Goal: Information Seeking & Learning: Learn about a topic

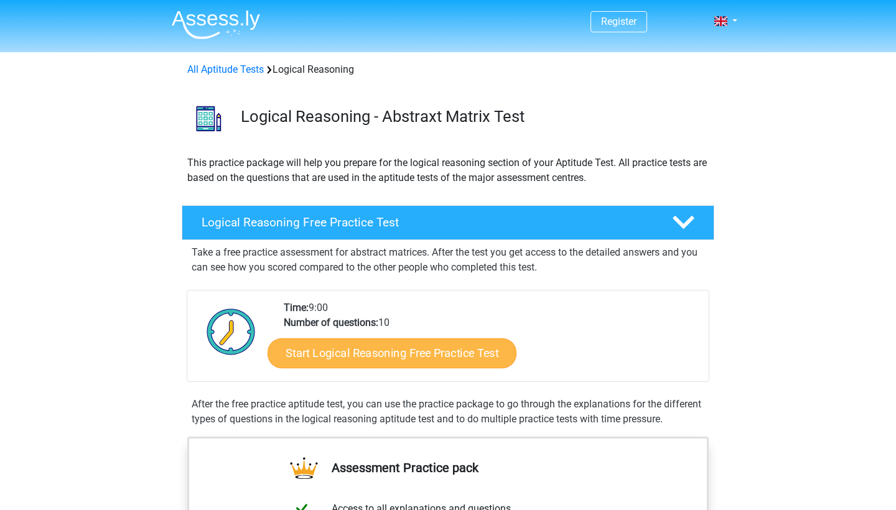
click at [411, 356] on link "Start Logical Reasoning Free Practice Test" at bounding box center [391, 353] width 249 height 30
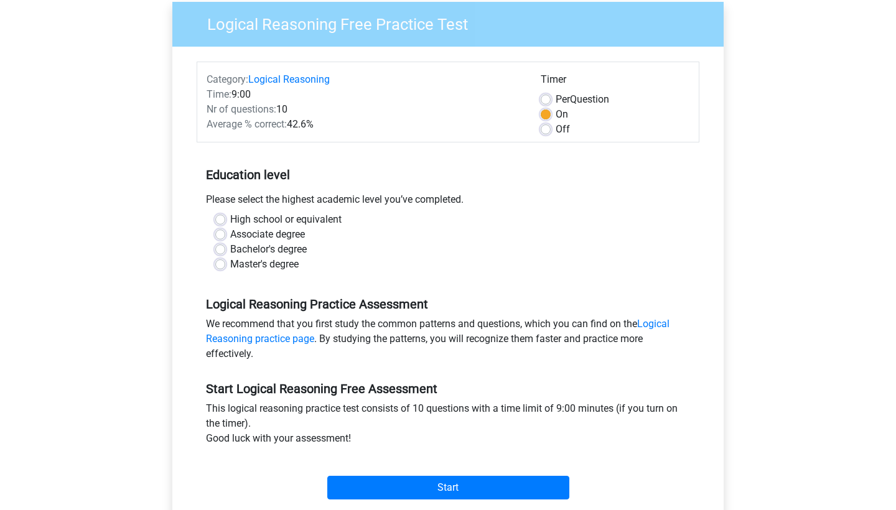
scroll to position [111, 0]
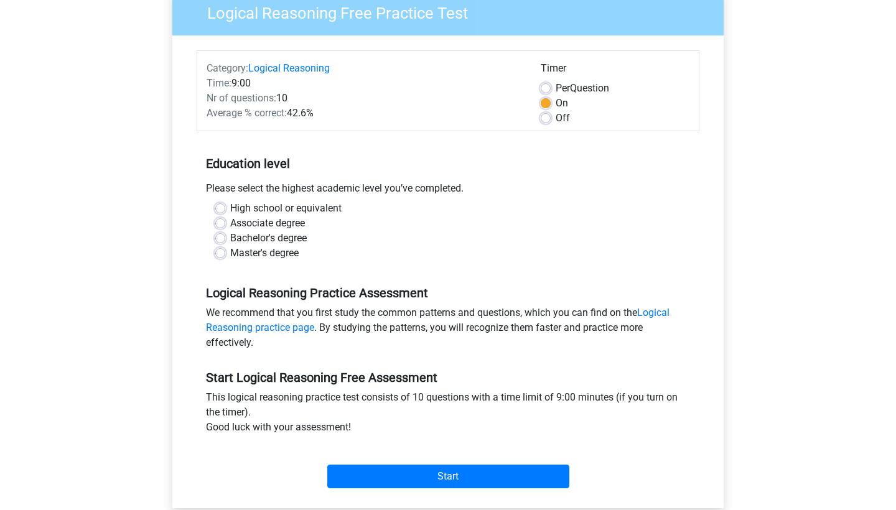
click at [239, 250] on label "Master's degree" at bounding box center [264, 253] width 68 height 15
click at [225, 250] on input "Master's degree" at bounding box center [220, 252] width 10 height 12
radio input "true"
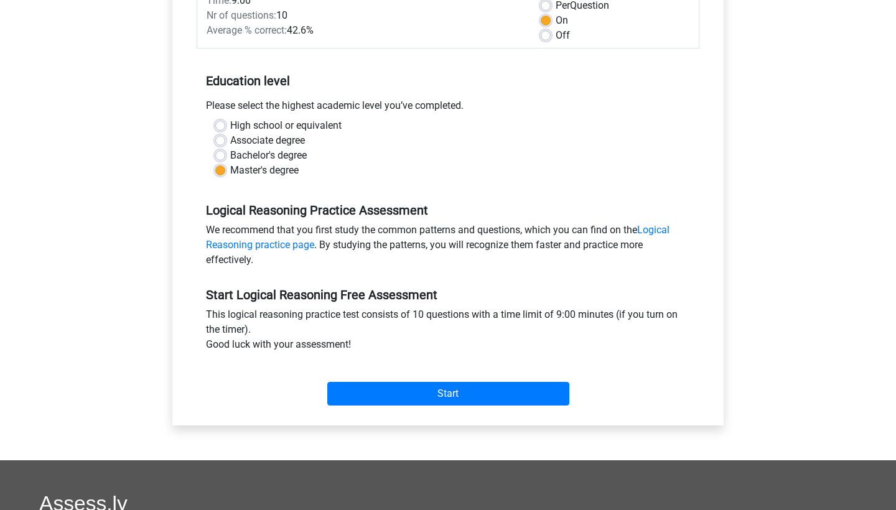
scroll to position [218, 0]
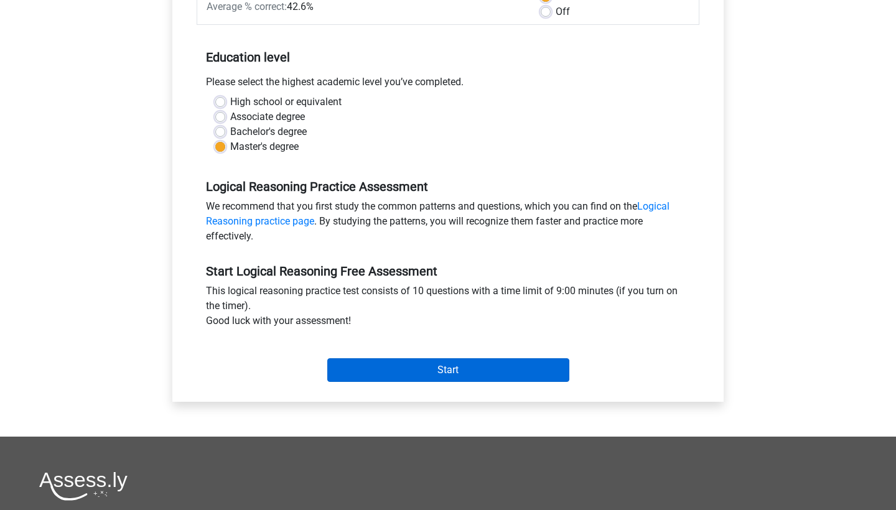
click at [481, 370] on input "Start" at bounding box center [448, 370] width 242 height 24
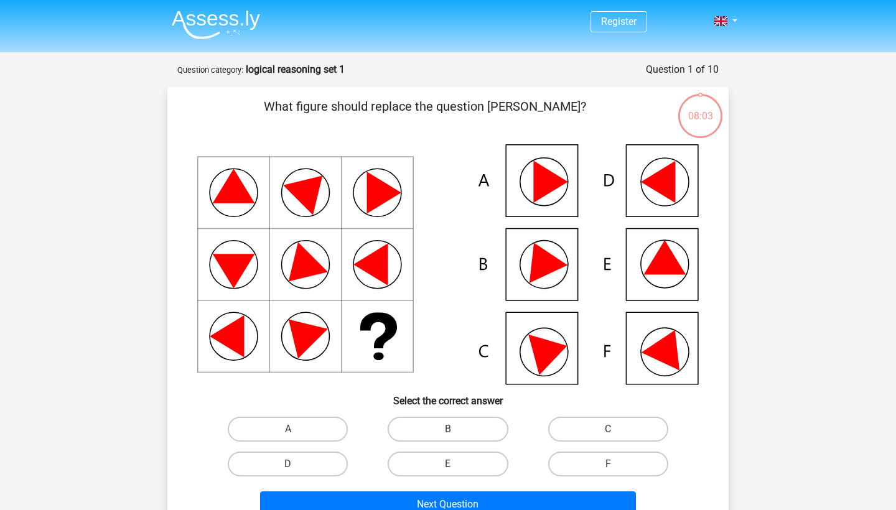
click at [659, 190] on icon at bounding box center [658, 182] width 34 height 42
click at [471, 464] on label "E" at bounding box center [447, 464] width 120 height 25
click at [456, 464] on input "E" at bounding box center [452, 468] width 8 height 8
radio input "true"
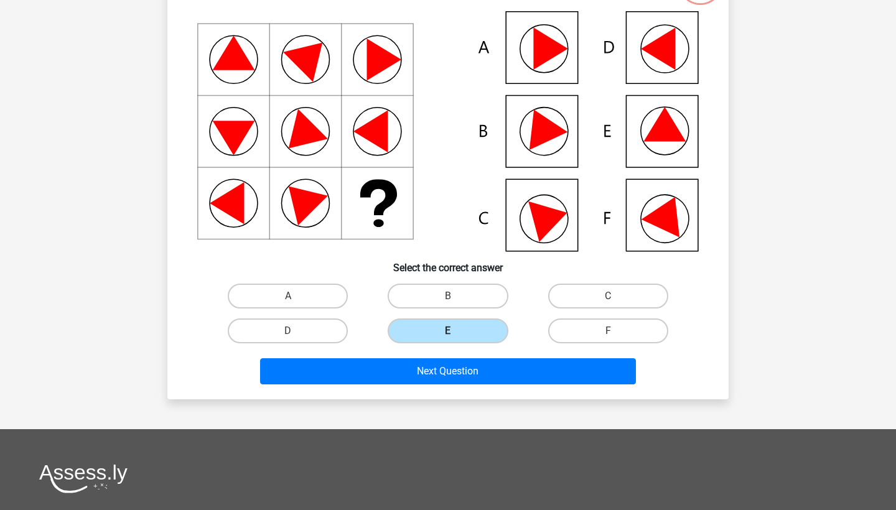
scroll to position [142, 0]
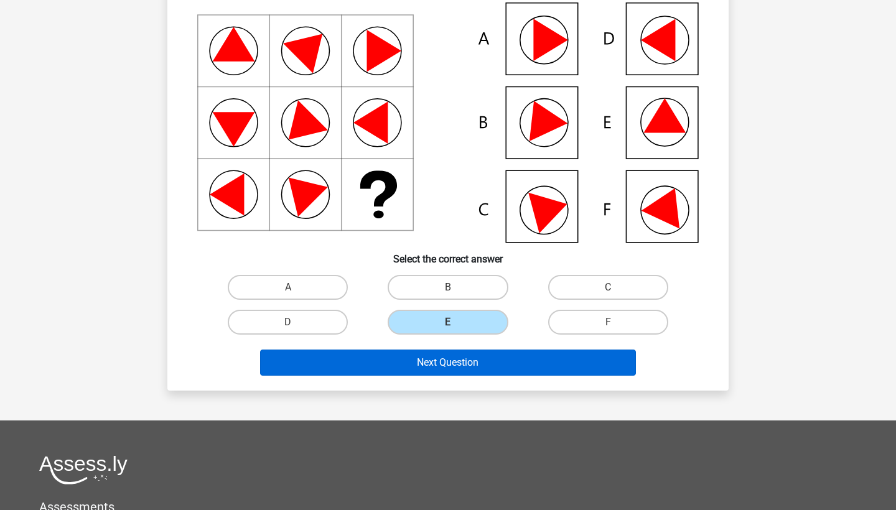
click at [464, 365] on button "Next Question" at bounding box center [448, 363] width 376 height 26
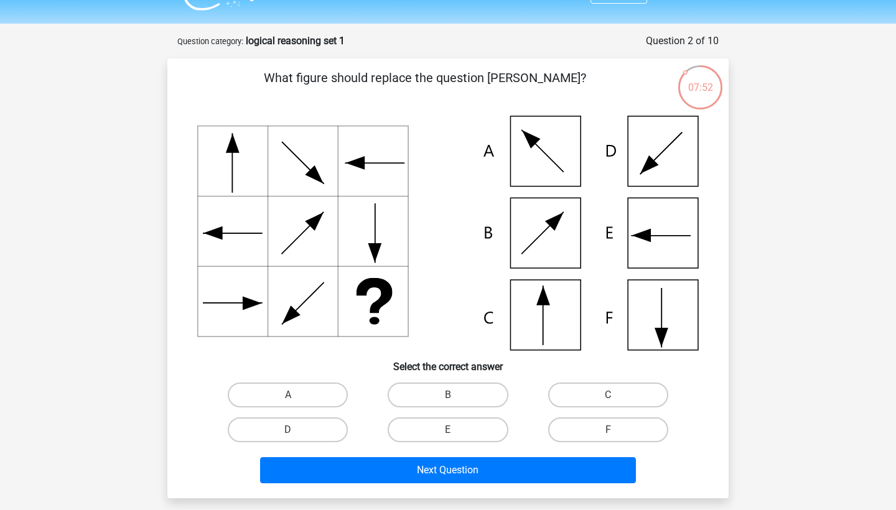
scroll to position [7, 0]
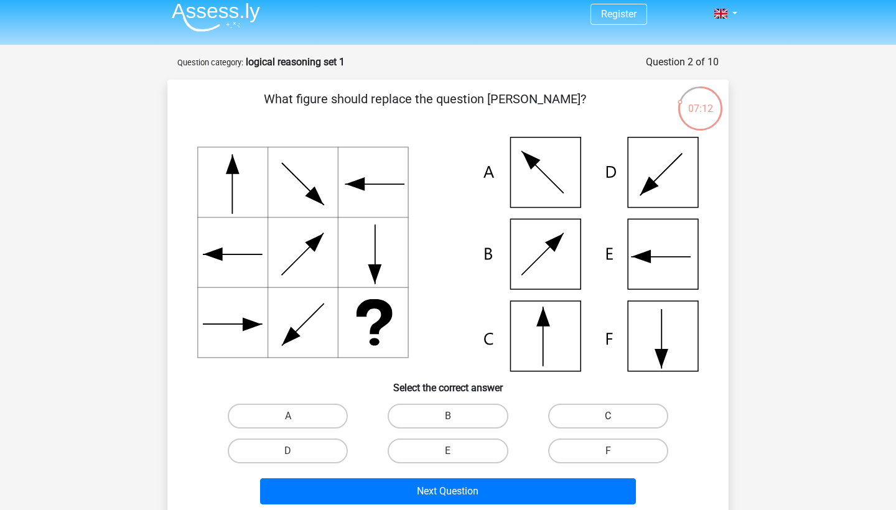
click at [590, 421] on label "C" at bounding box center [608, 416] width 120 height 25
click at [608, 421] on input "C" at bounding box center [612, 420] width 8 height 8
radio input "true"
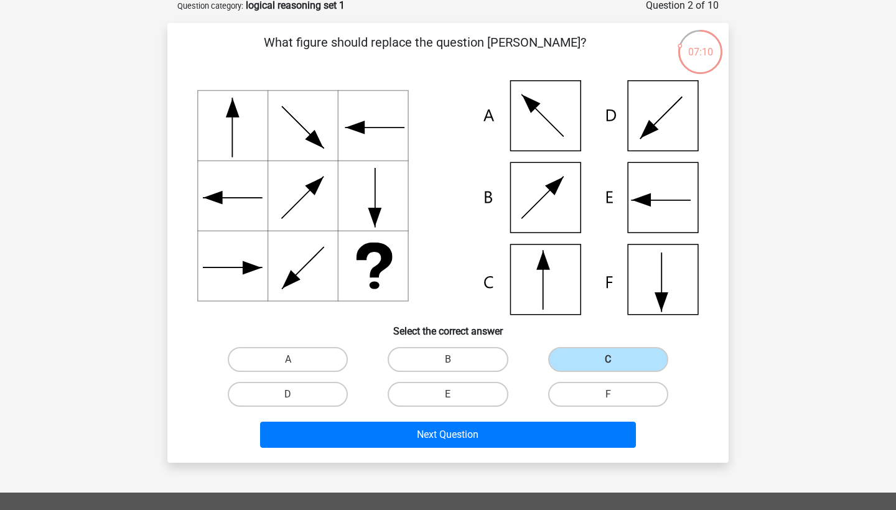
scroll to position [63, 0]
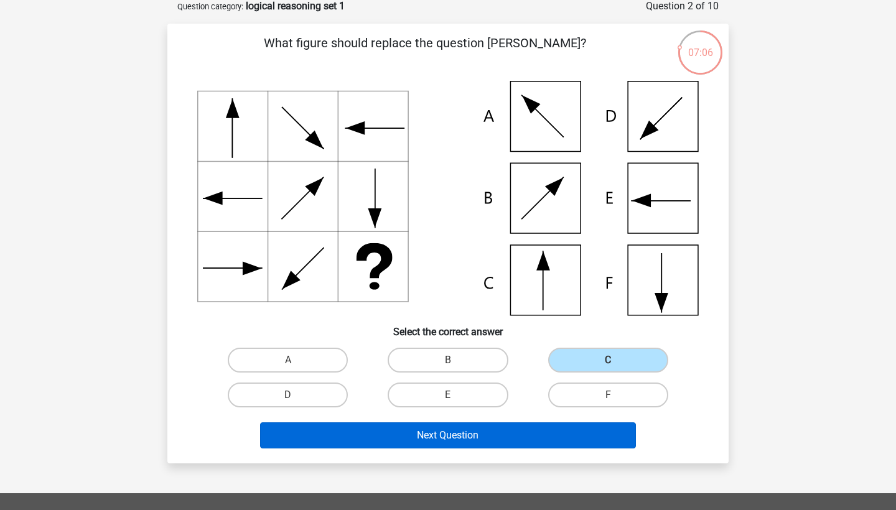
click at [475, 443] on button "Next Question" at bounding box center [448, 435] width 376 height 26
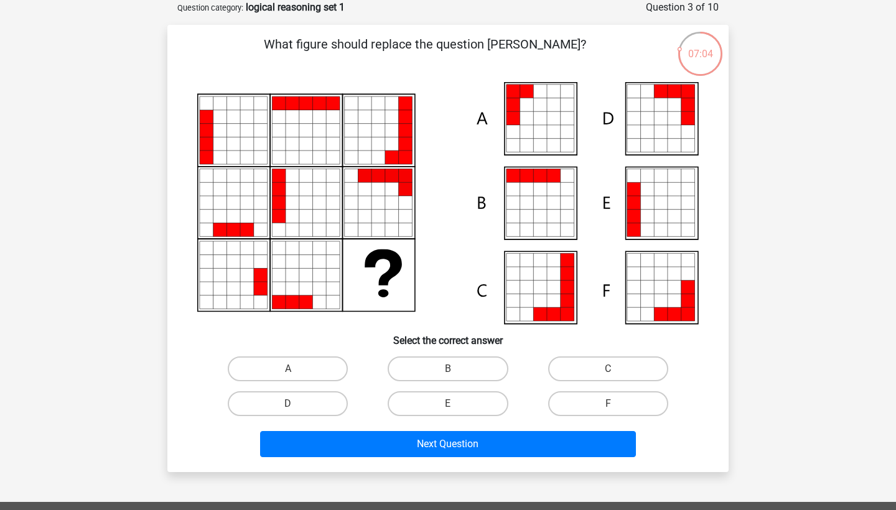
scroll to position [34, 0]
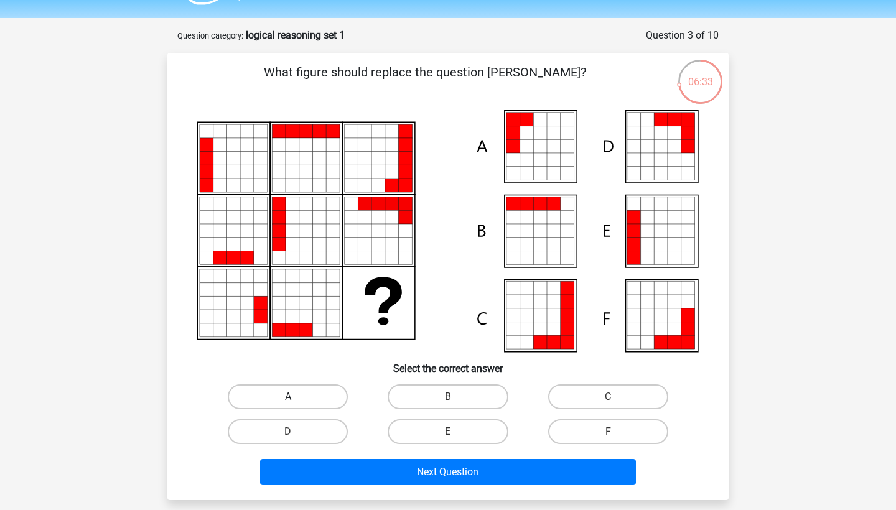
click at [318, 399] on label "A" at bounding box center [288, 396] width 120 height 25
click at [296, 399] on input "A" at bounding box center [292, 401] width 8 height 8
radio input "true"
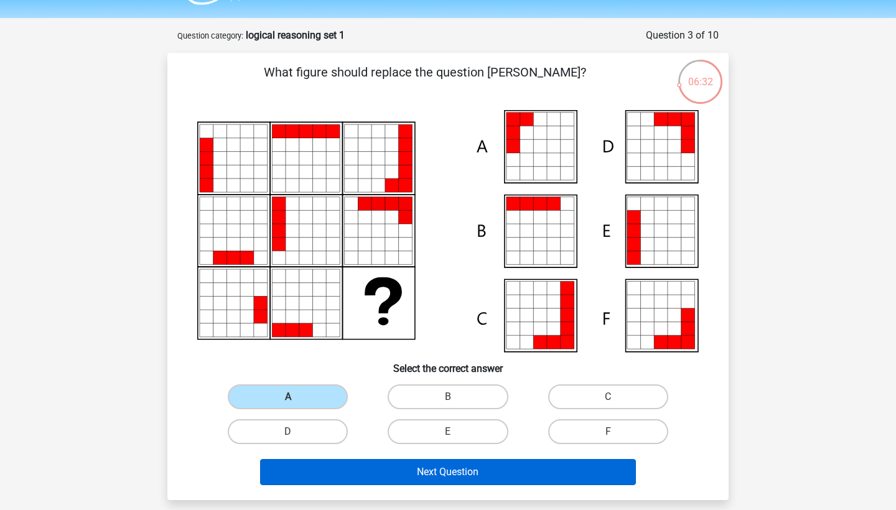
click at [455, 476] on button "Next Question" at bounding box center [448, 472] width 376 height 26
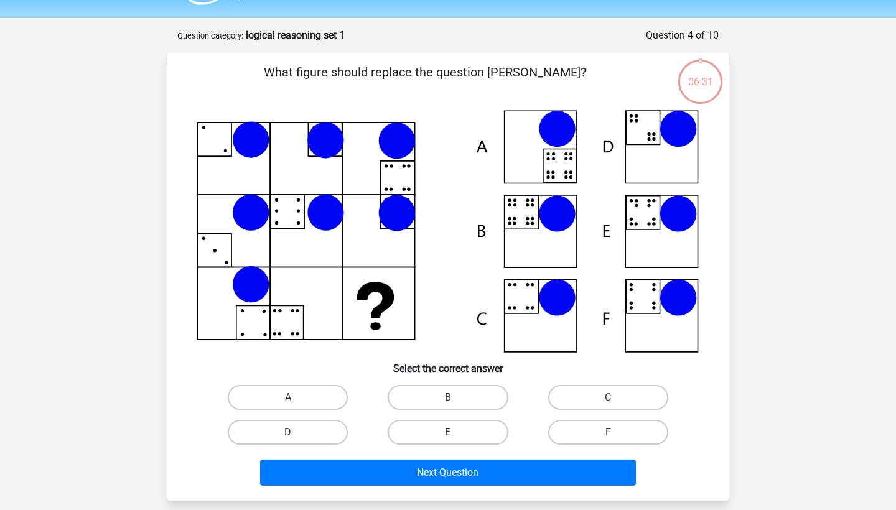
scroll to position [62, 0]
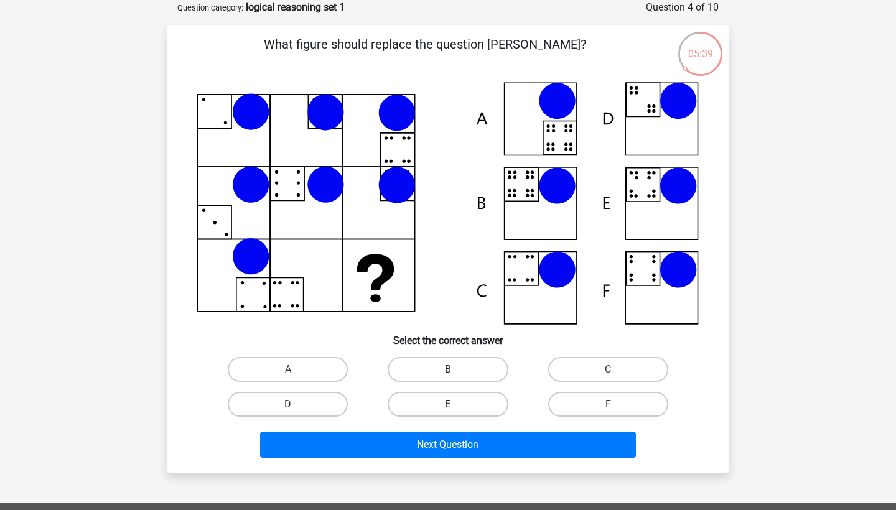
click at [446, 362] on label "B" at bounding box center [447, 369] width 120 height 25
click at [448, 369] on input "B" at bounding box center [452, 373] width 8 height 8
radio input "true"
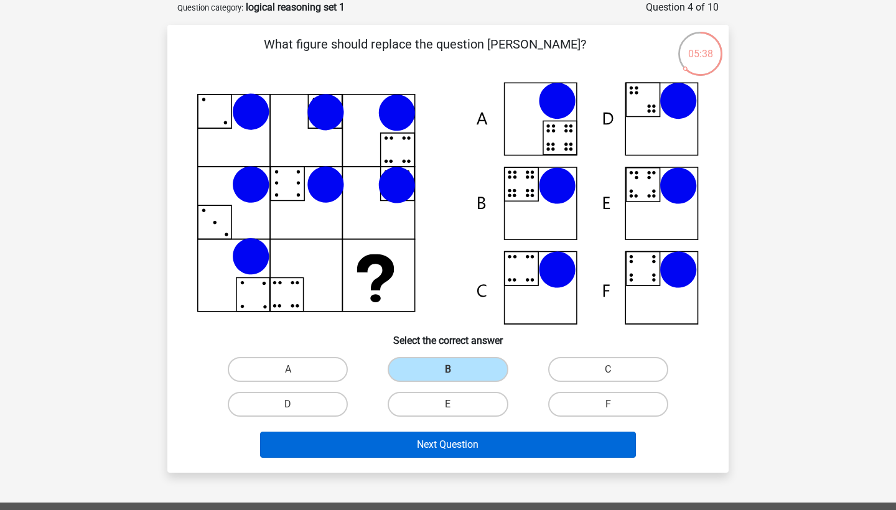
click at [449, 438] on button "Next Question" at bounding box center [448, 445] width 376 height 26
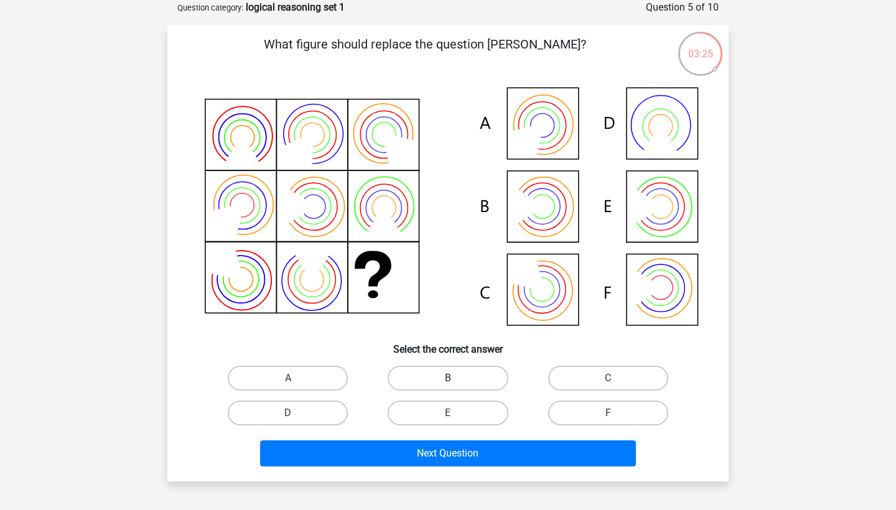
click at [458, 383] on label "B" at bounding box center [447, 378] width 120 height 25
click at [456, 383] on input "B" at bounding box center [452, 382] width 8 height 8
radio input "true"
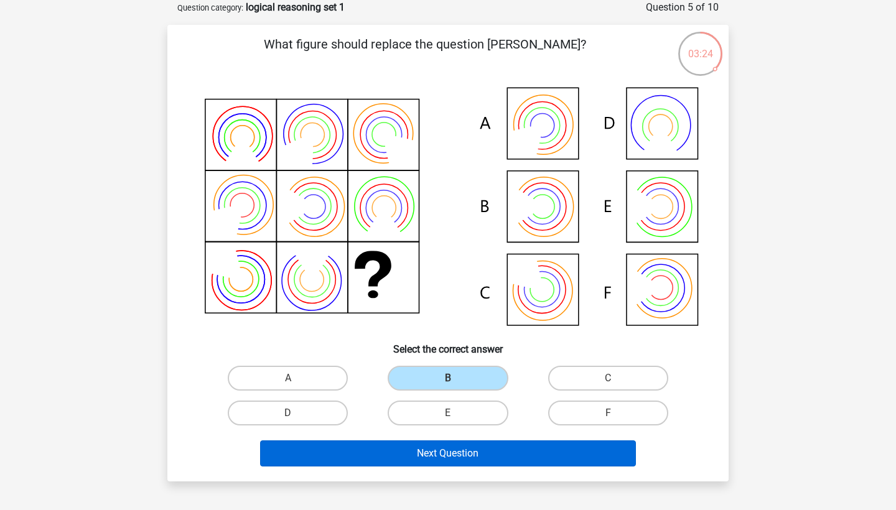
click at [465, 452] on button "Next Question" at bounding box center [448, 453] width 376 height 26
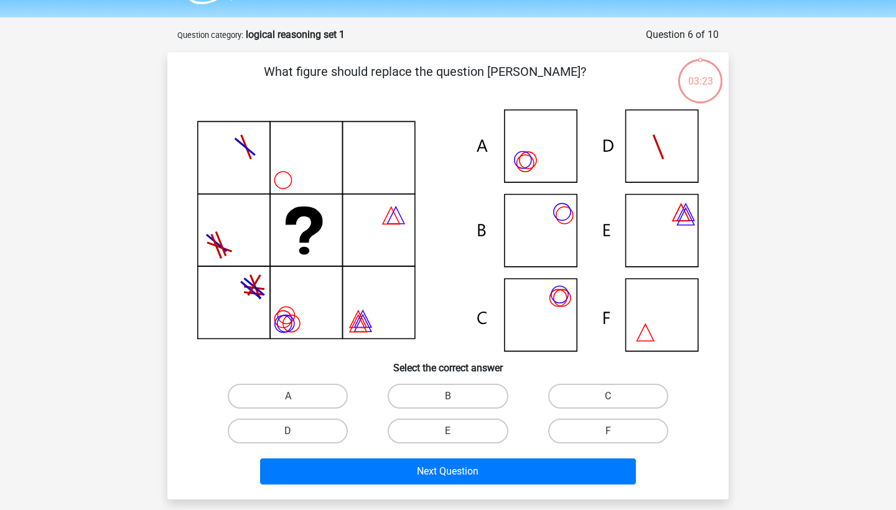
scroll to position [27, 0]
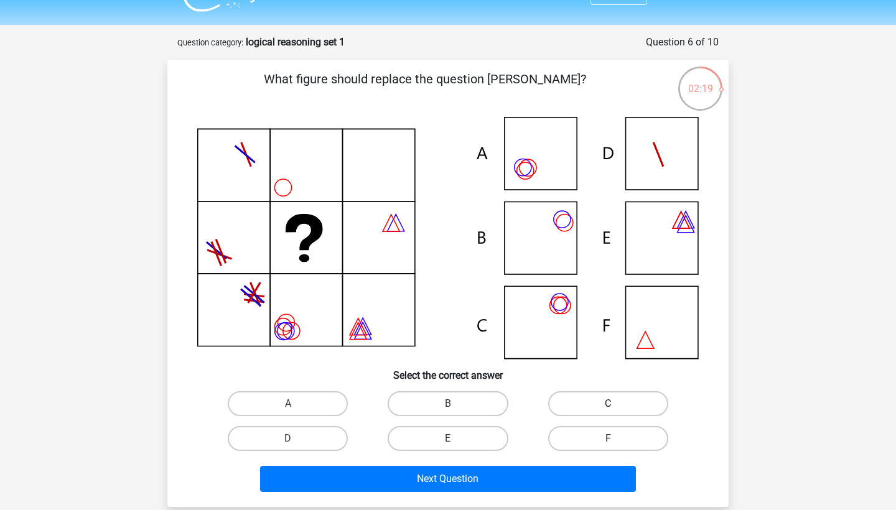
click at [574, 394] on label "C" at bounding box center [608, 403] width 120 height 25
click at [608, 404] on input "C" at bounding box center [612, 408] width 8 height 8
radio input "true"
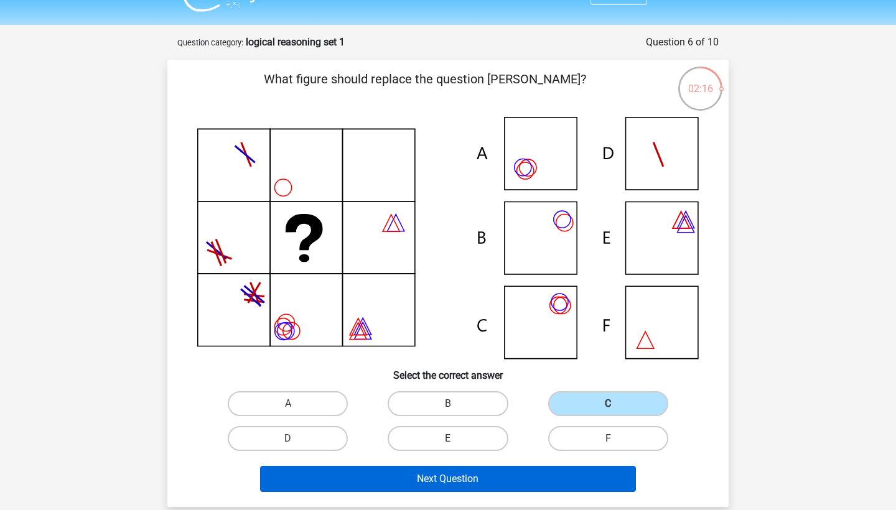
click at [482, 473] on button "Next Question" at bounding box center [448, 479] width 376 height 26
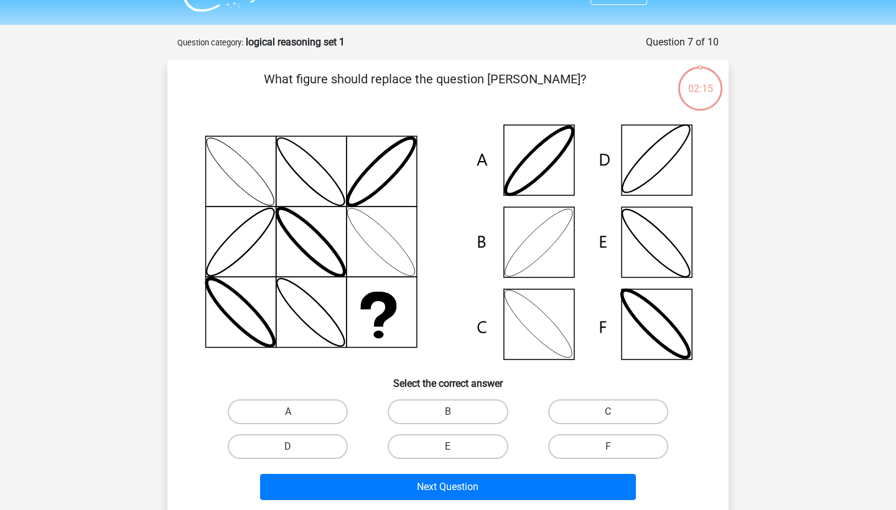
scroll to position [62, 0]
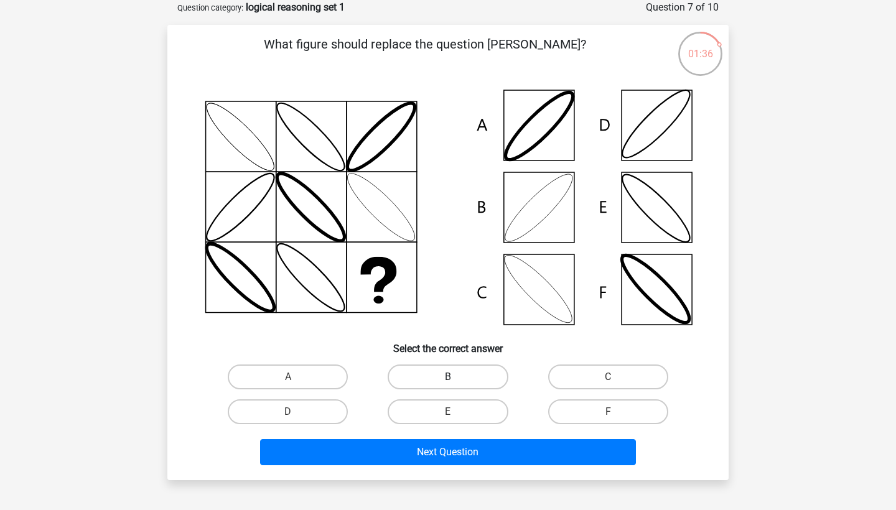
click at [443, 378] on label "B" at bounding box center [447, 376] width 120 height 25
click at [448, 378] on input "B" at bounding box center [452, 381] width 8 height 8
radio input "true"
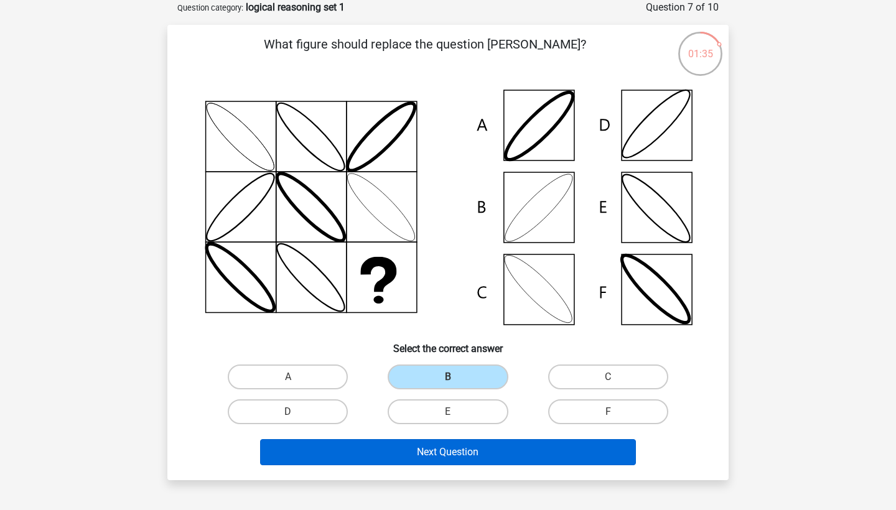
click at [436, 445] on button "Next Question" at bounding box center [448, 452] width 376 height 26
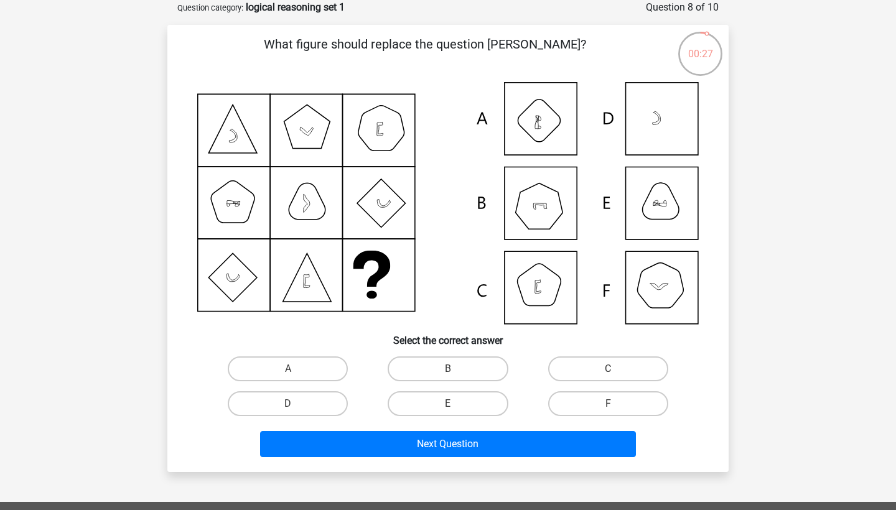
click at [436, 445] on button "Next Question" at bounding box center [448, 444] width 376 height 26
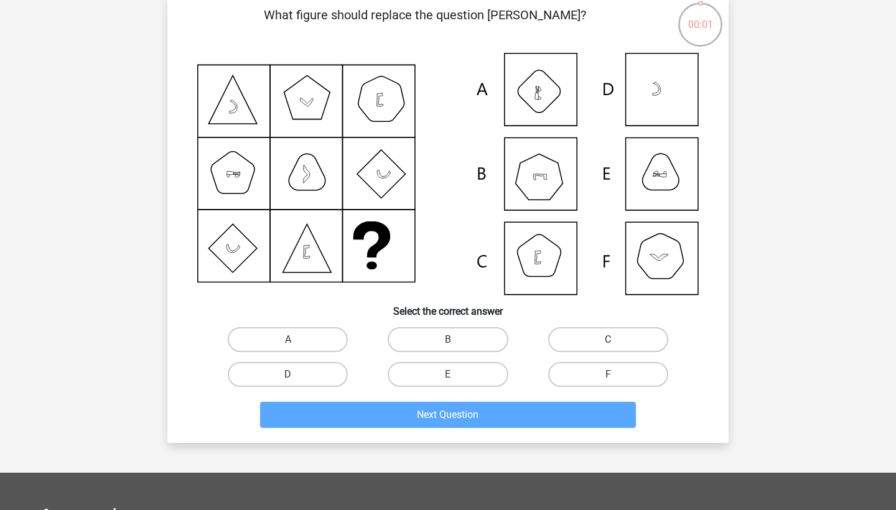
scroll to position [101, 0]
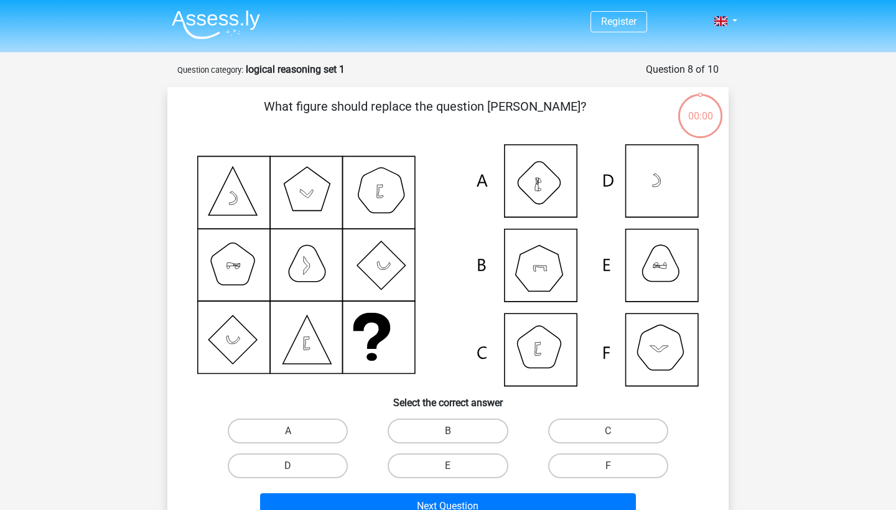
scroll to position [101, 0]
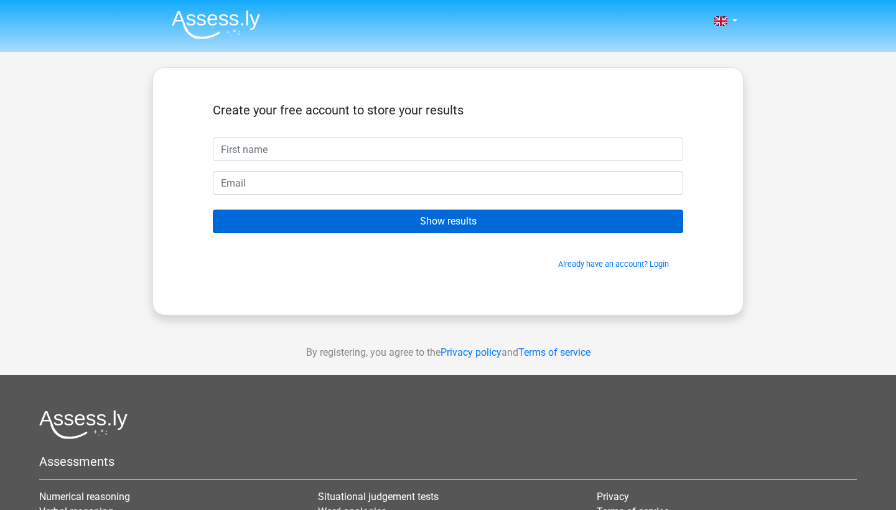
click at [486, 218] on input "Show results" at bounding box center [448, 222] width 470 height 24
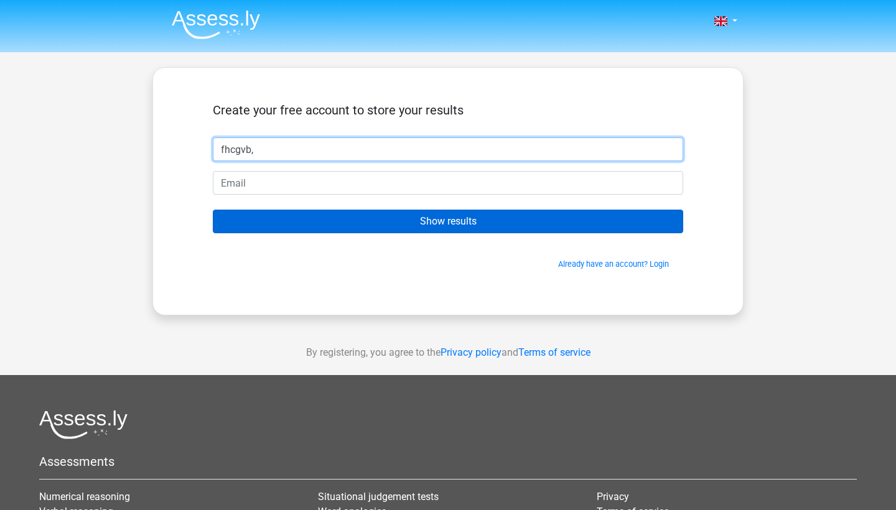
type input "fhcgvb,"
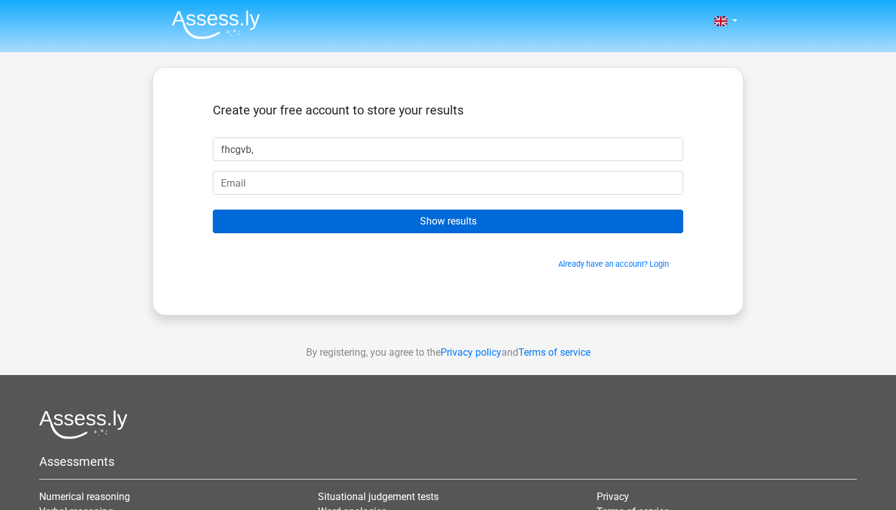
click at [377, 223] on input "Show results" at bounding box center [448, 222] width 470 height 24
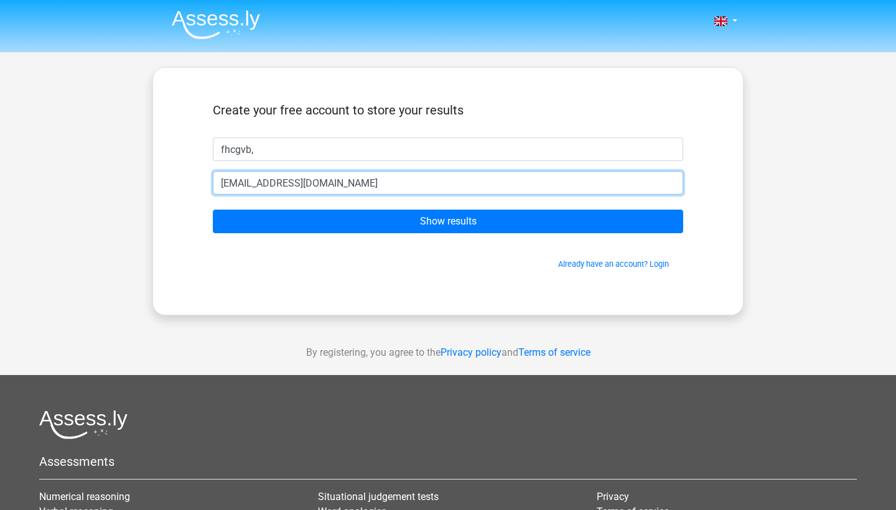
type input "[EMAIL_ADDRESS][DOMAIN_NAME]"
click at [448, 221] on input "Show results" at bounding box center [448, 222] width 470 height 24
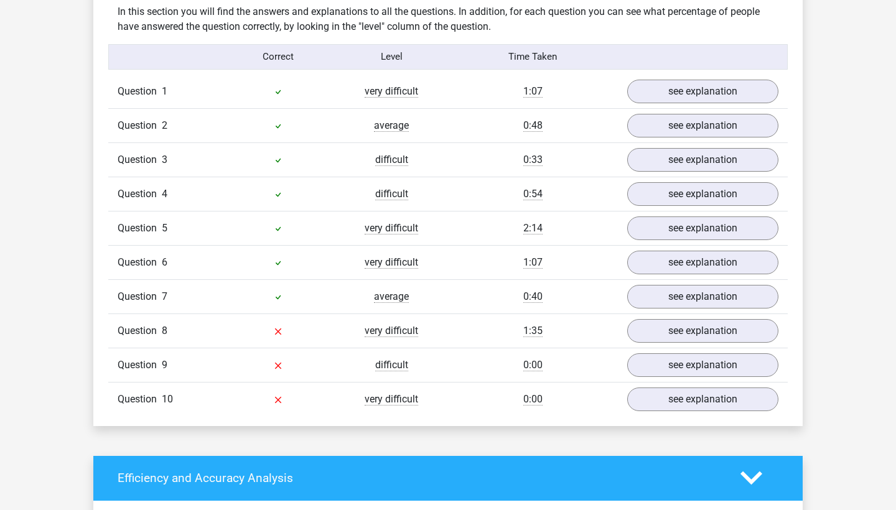
scroll to position [972, 0]
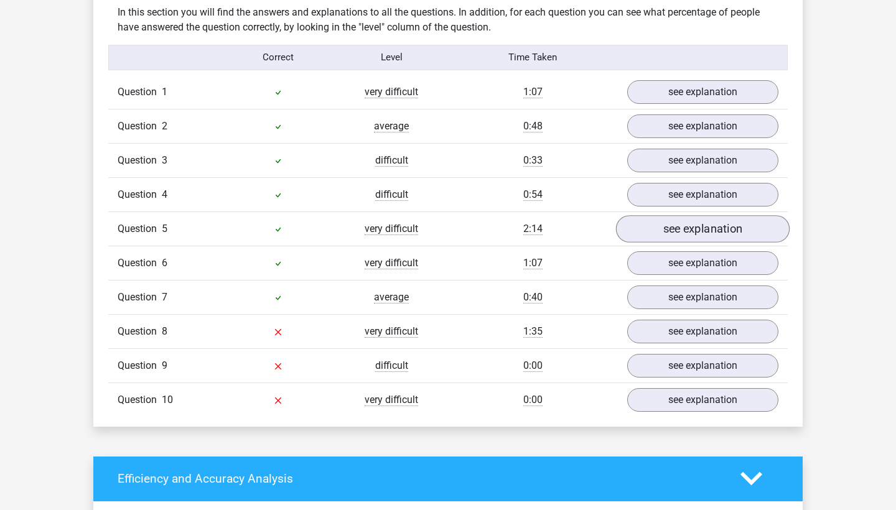
click at [656, 227] on link "see explanation" at bounding box center [703, 228] width 174 height 27
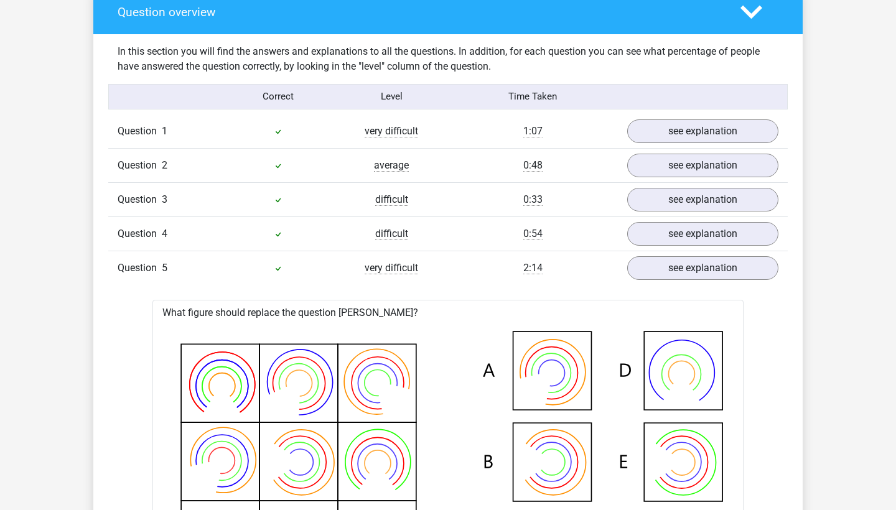
scroll to position [933, 0]
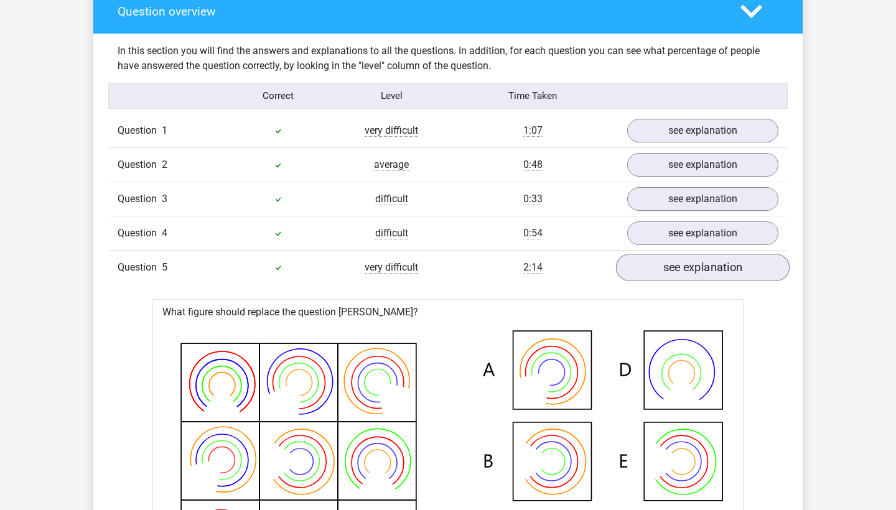
click at [667, 261] on link "see explanation" at bounding box center [703, 267] width 174 height 27
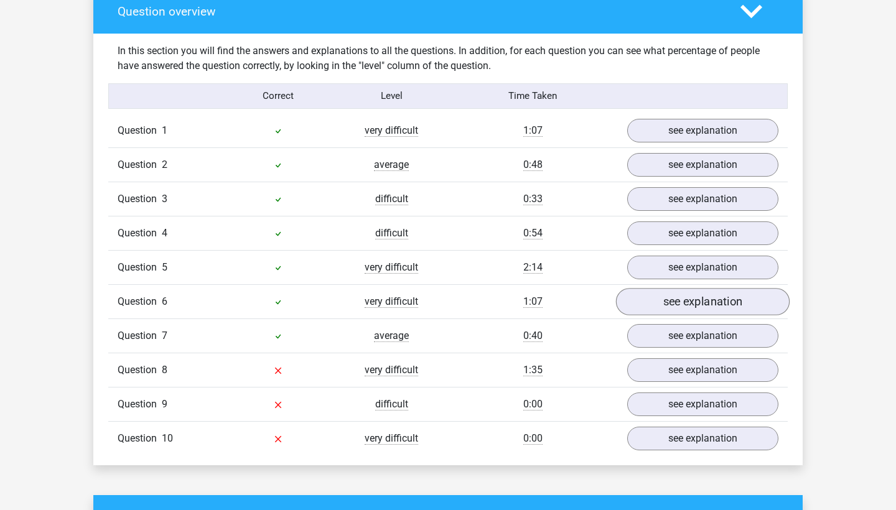
click at [661, 292] on link "see explanation" at bounding box center [703, 301] width 174 height 27
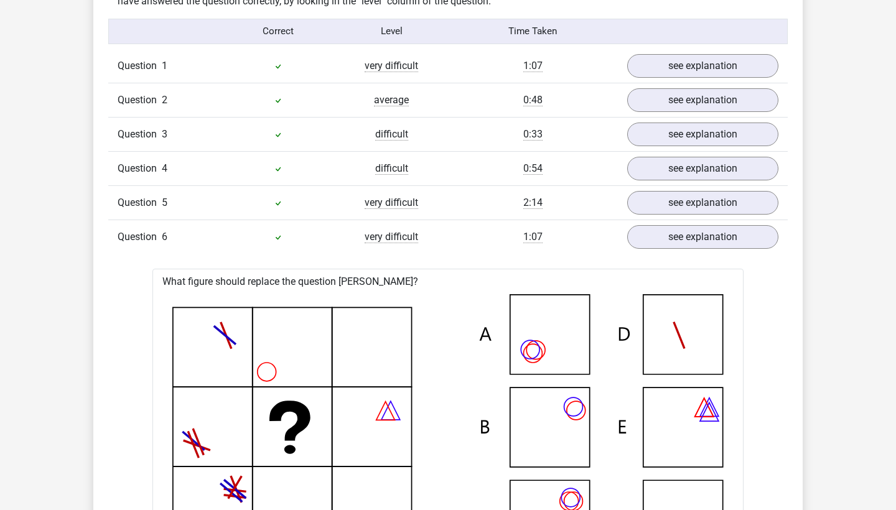
scroll to position [999, 0]
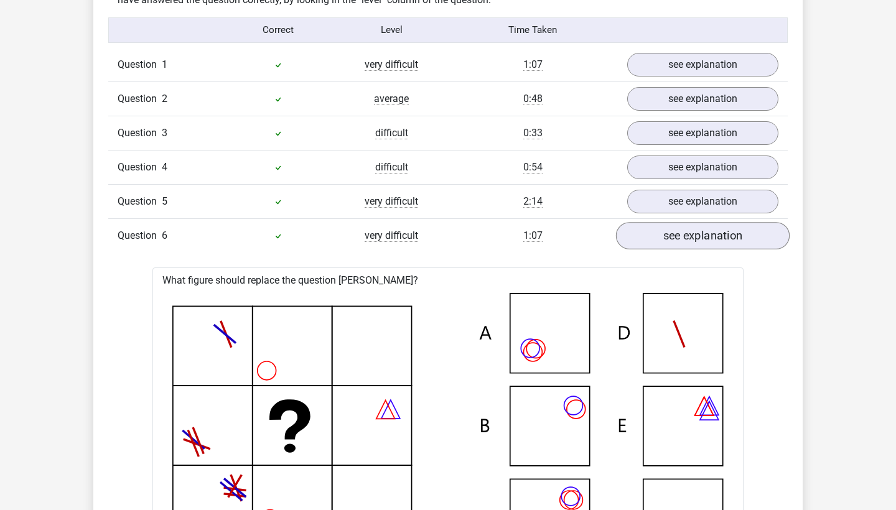
click at [684, 241] on link "see explanation" at bounding box center [703, 235] width 174 height 27
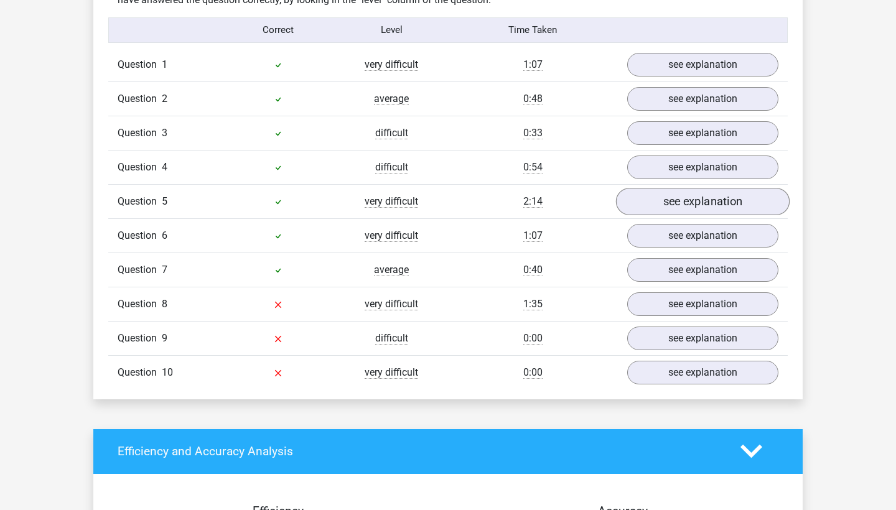
click at [682, 197] on link "see explanation" at bounding box center [703, 201] width 174 height 27
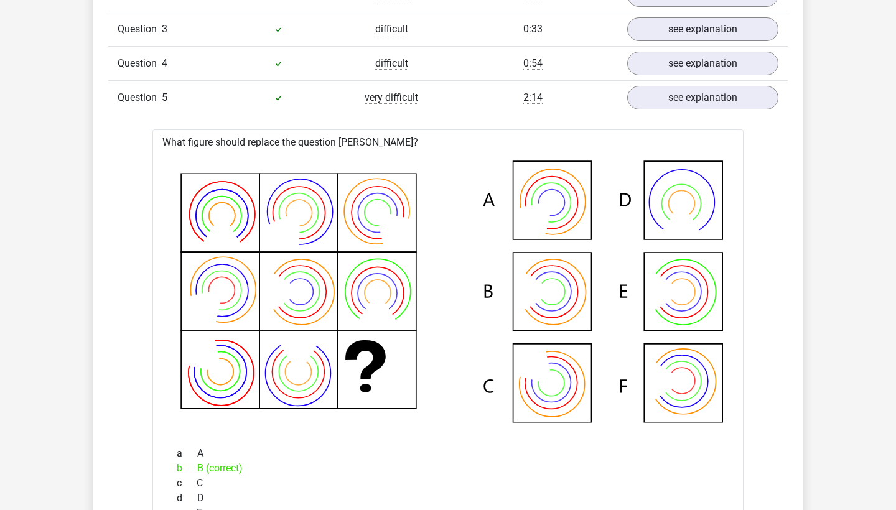
scroll to position [944, 0]
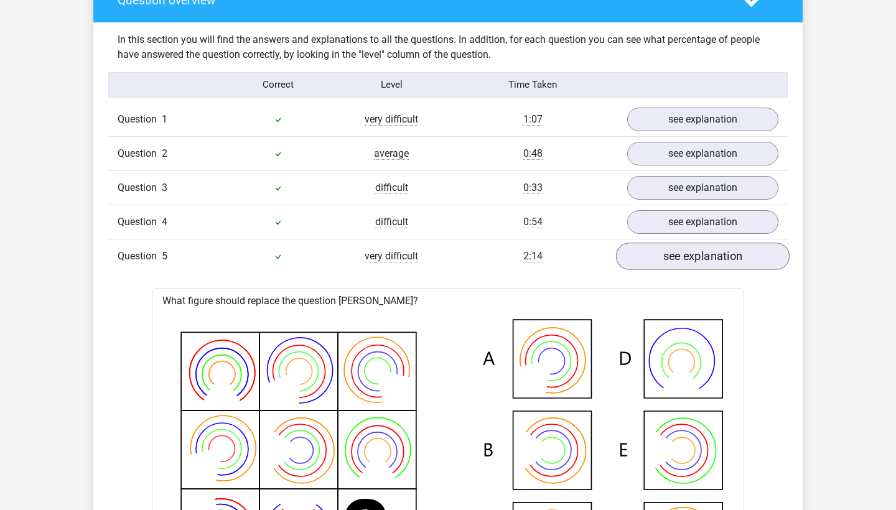
click at [687, 249] on link "see explanation" at bounding box center [703, 256] width 174 height 27
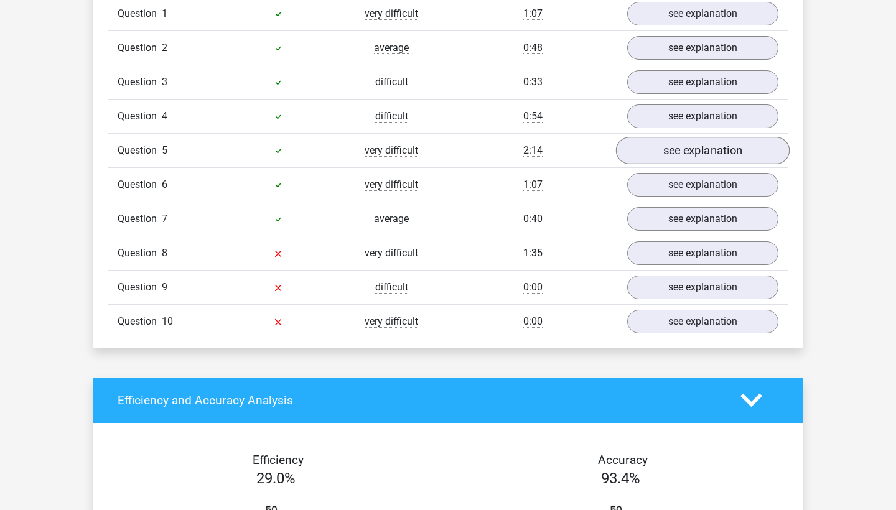
scroll to position [1065, 0]
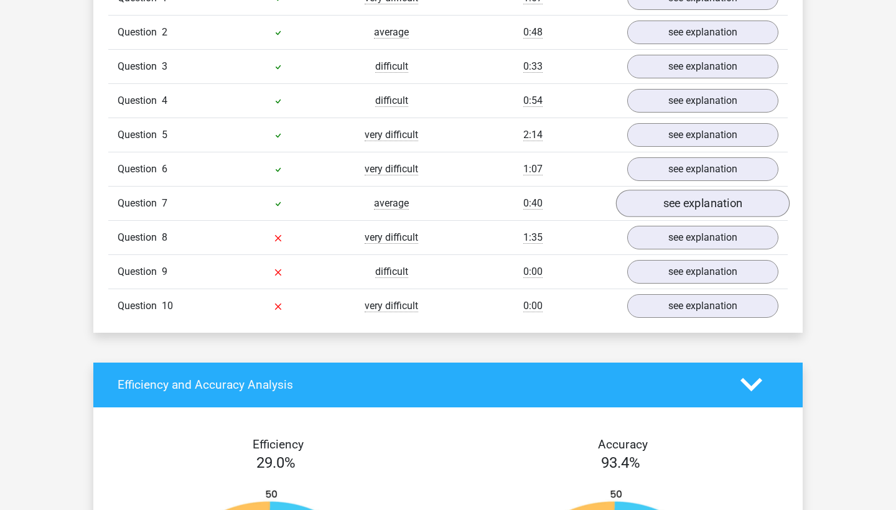
click at [672, 213] on link "see explanation" at bounding box center [703, 203] width 174 height 27
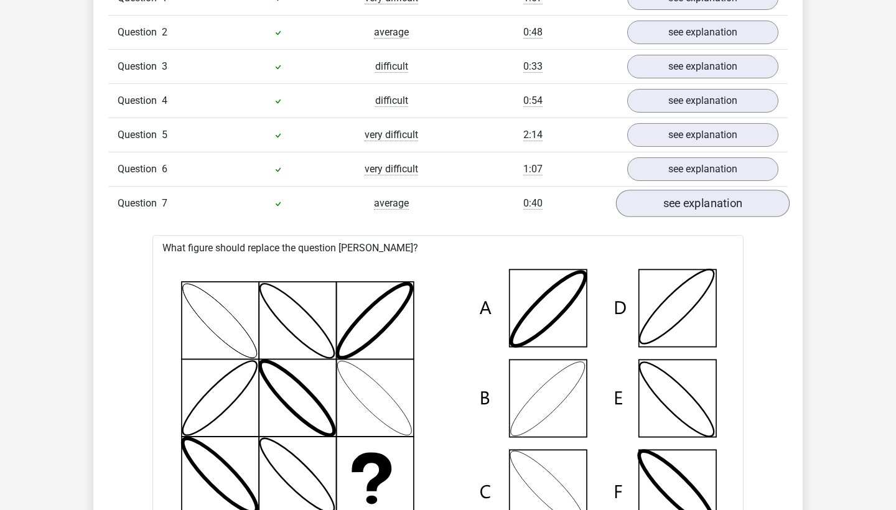
click at [672, 213] on link "see explanation" at bounding box center [703, 203] width 174 height 27
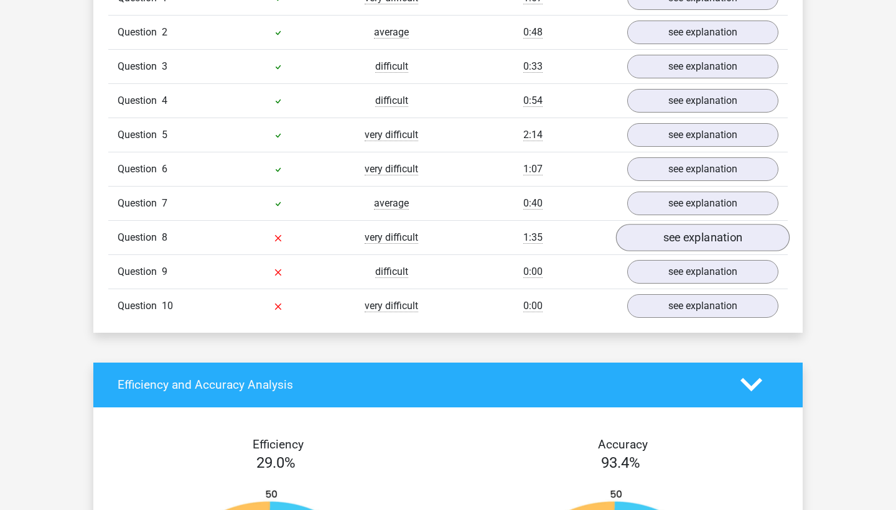
click at [659, 231] on link "see explanation" at bounding box center [703, 237] width 174 height 27
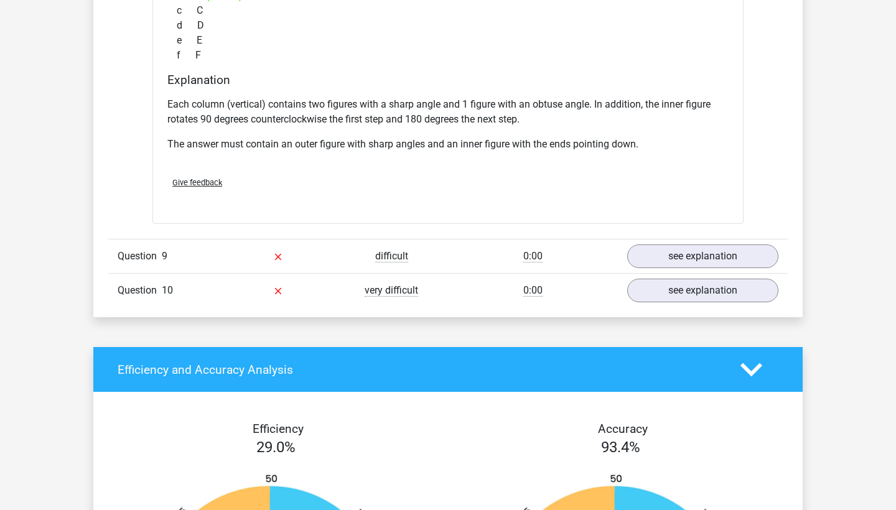
scroll to position [1671, 0]
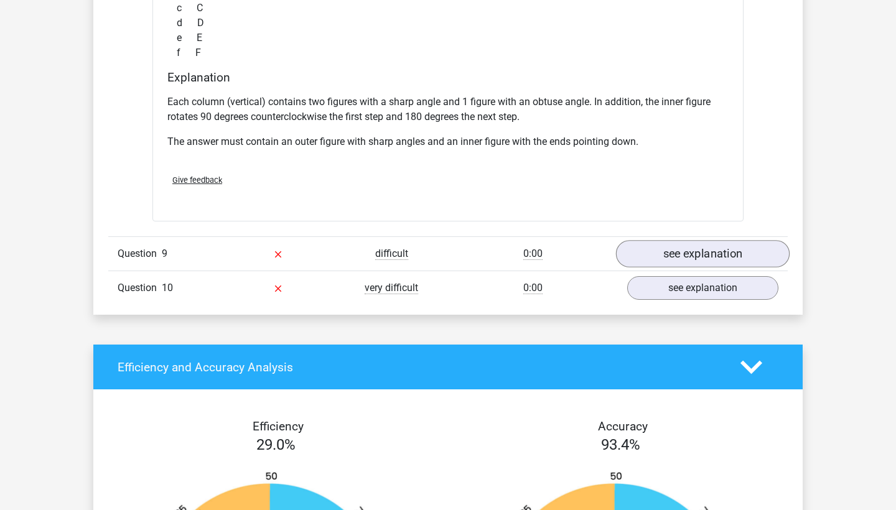
click at [677, 248] on link "see explanation" at bounding box center [703, 253] width 174 height 27
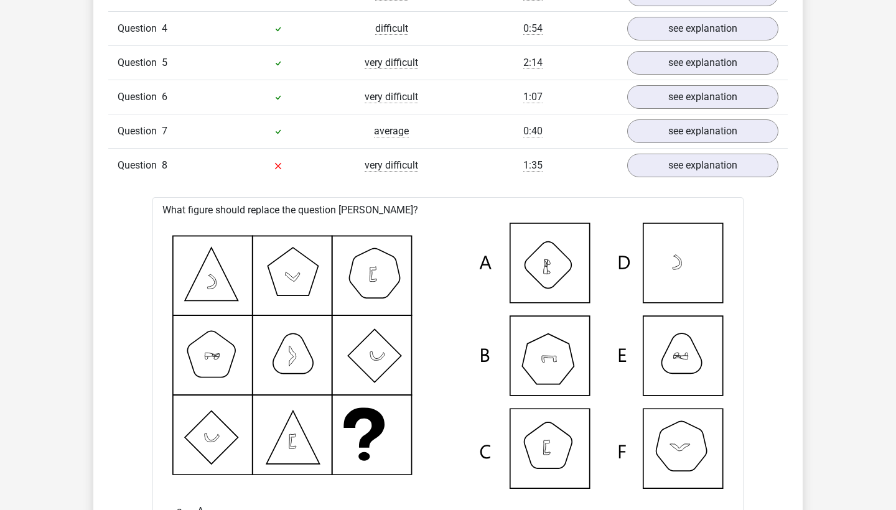
scroll to position [1181, 0]
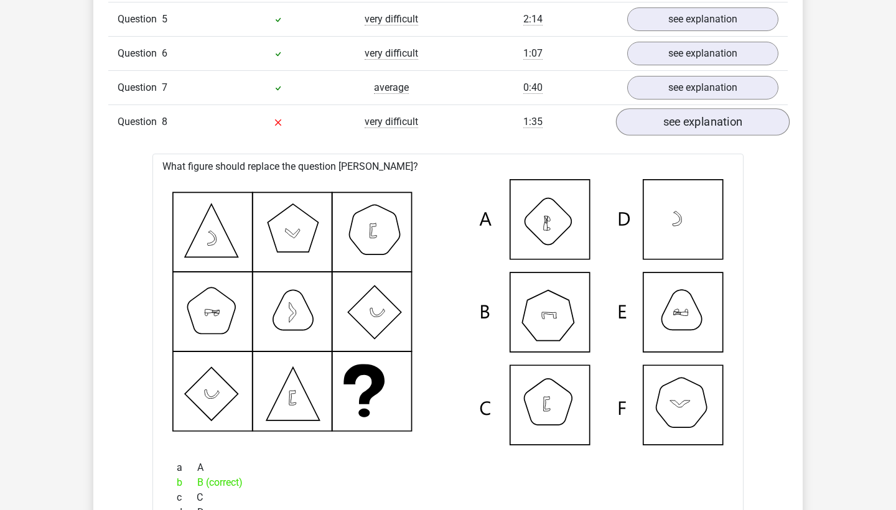
click at [700, 121] on link "see explanation" at bounding box center [703, 121] width 174 height 27
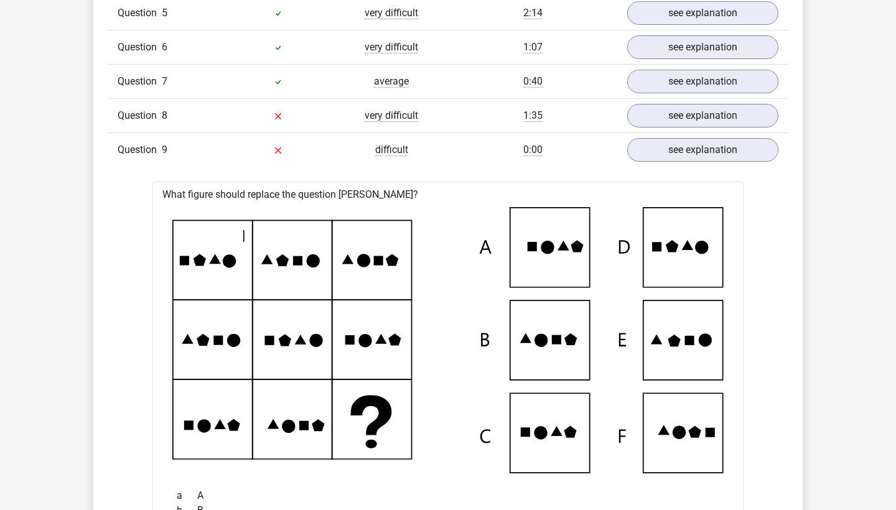
scroll to position [1187, 0]
click at [691, 342] on icon at bounding box center [689, 340] width 9 height 9
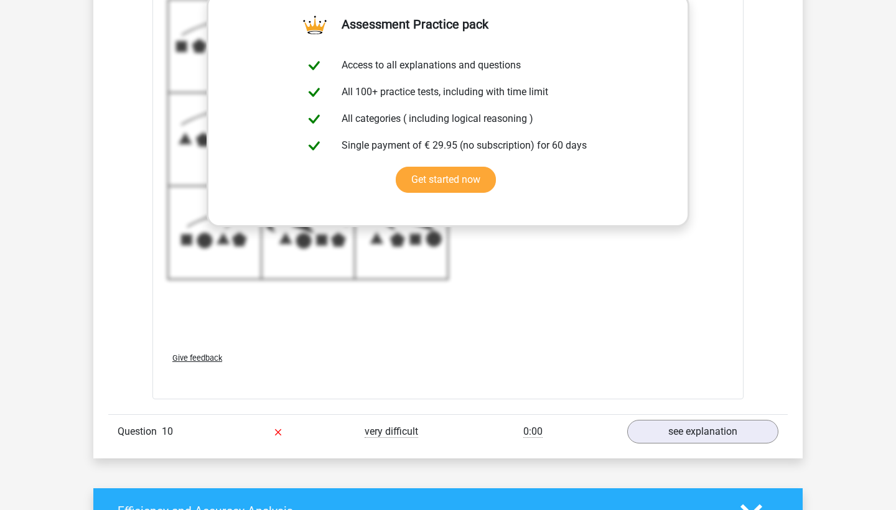
scroll to position [1834, 0]
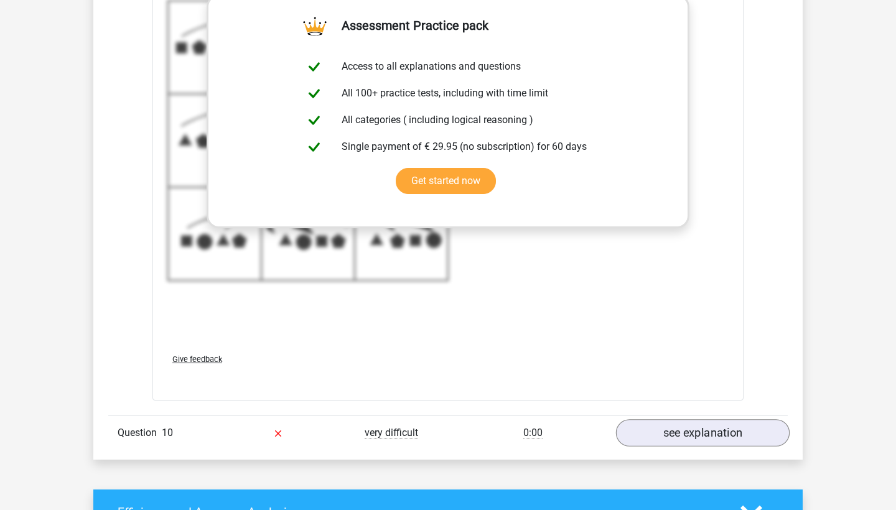
click at [694, 432] on link "see explanation" at bounding box center [703, 432] width 174 height 27
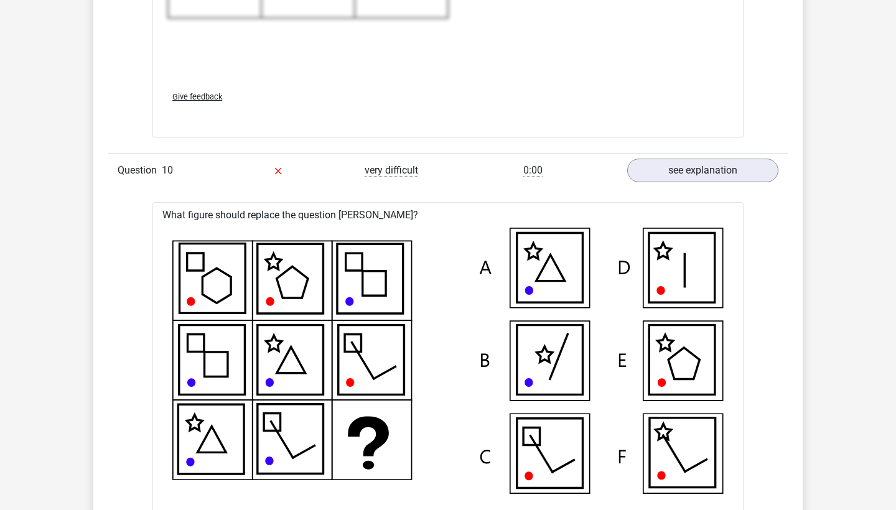
scroll to position [2096, 0]
click at [569, 434] on icon at bounding box center [550, 454] width 66 height 70
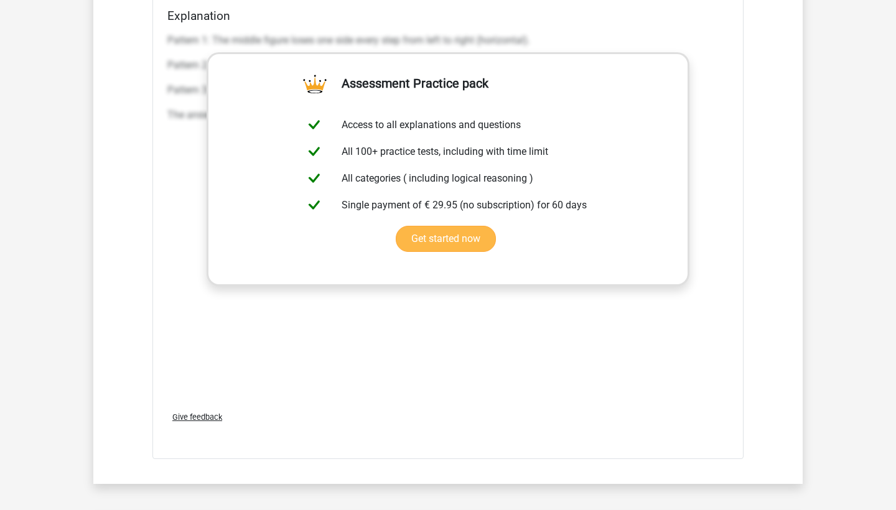
scroll to position [2869, 0]
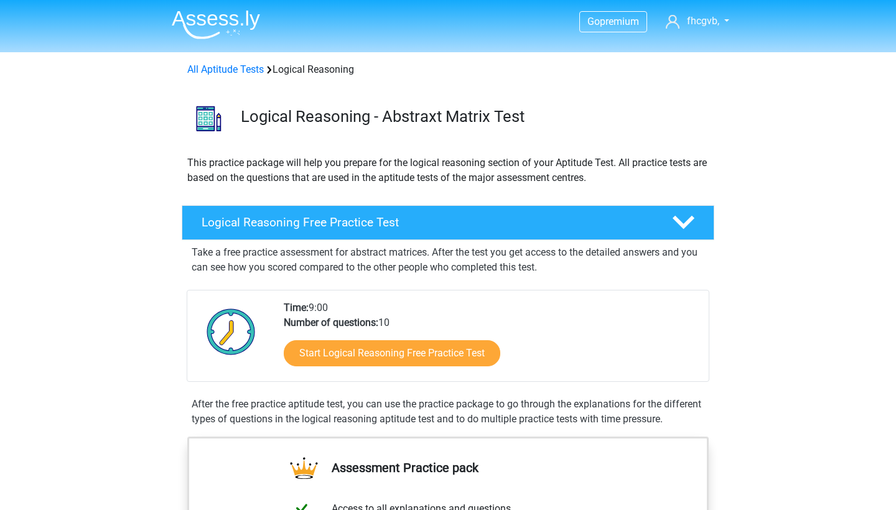
scroll to position [1, 0]
